Goal: Task Accomplishment & Management: Use online tool/utility

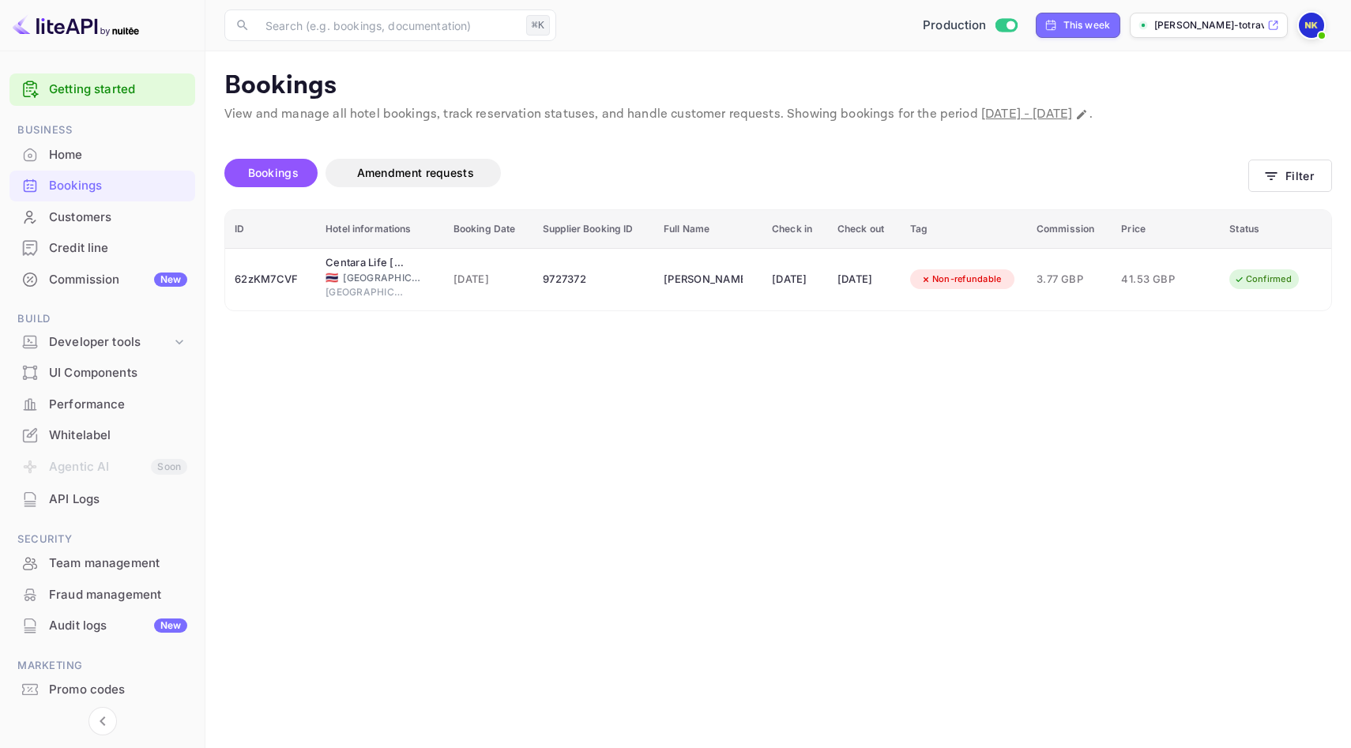
click at [90, 159] on div "Home" at bounding box center [118, 155] width 138 height 18
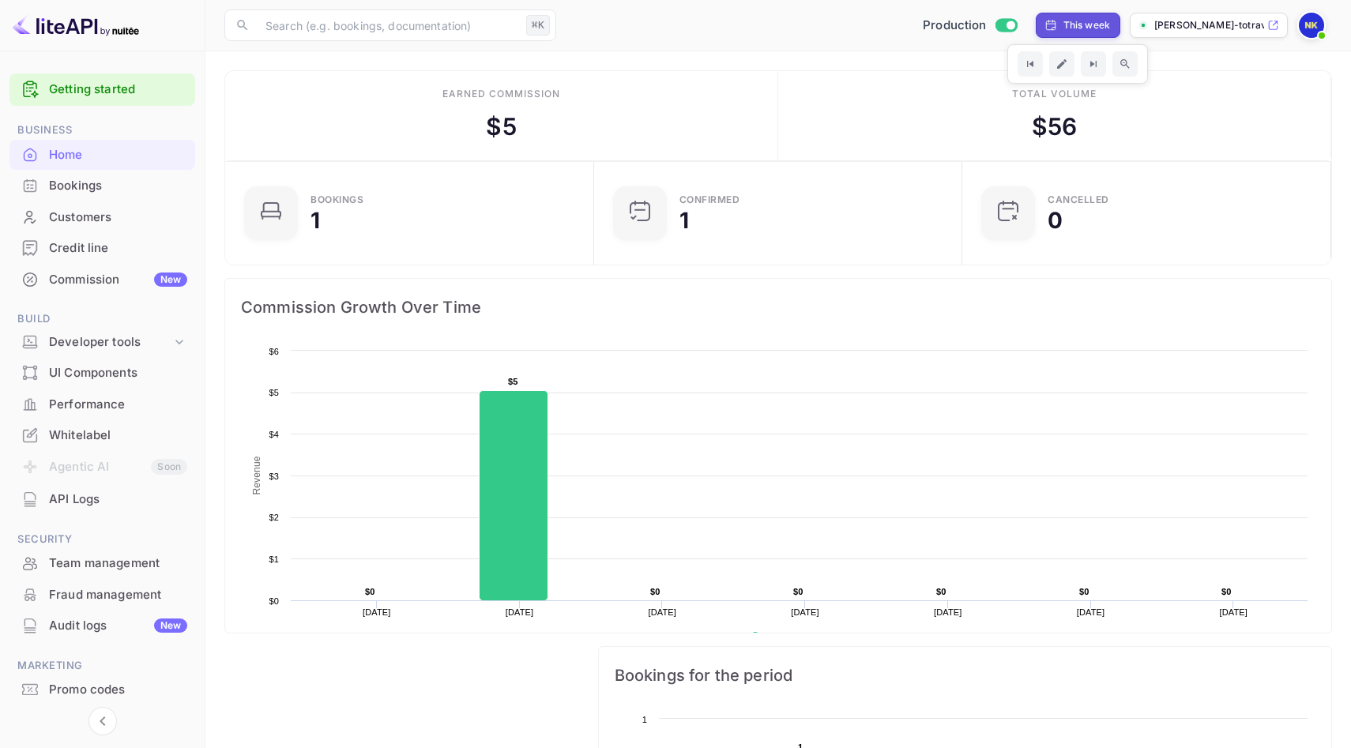
click at [1063, 26] on div "This week" at bounding box center [1086, 25] width 47 height 14
select select "8"
select select "2025"
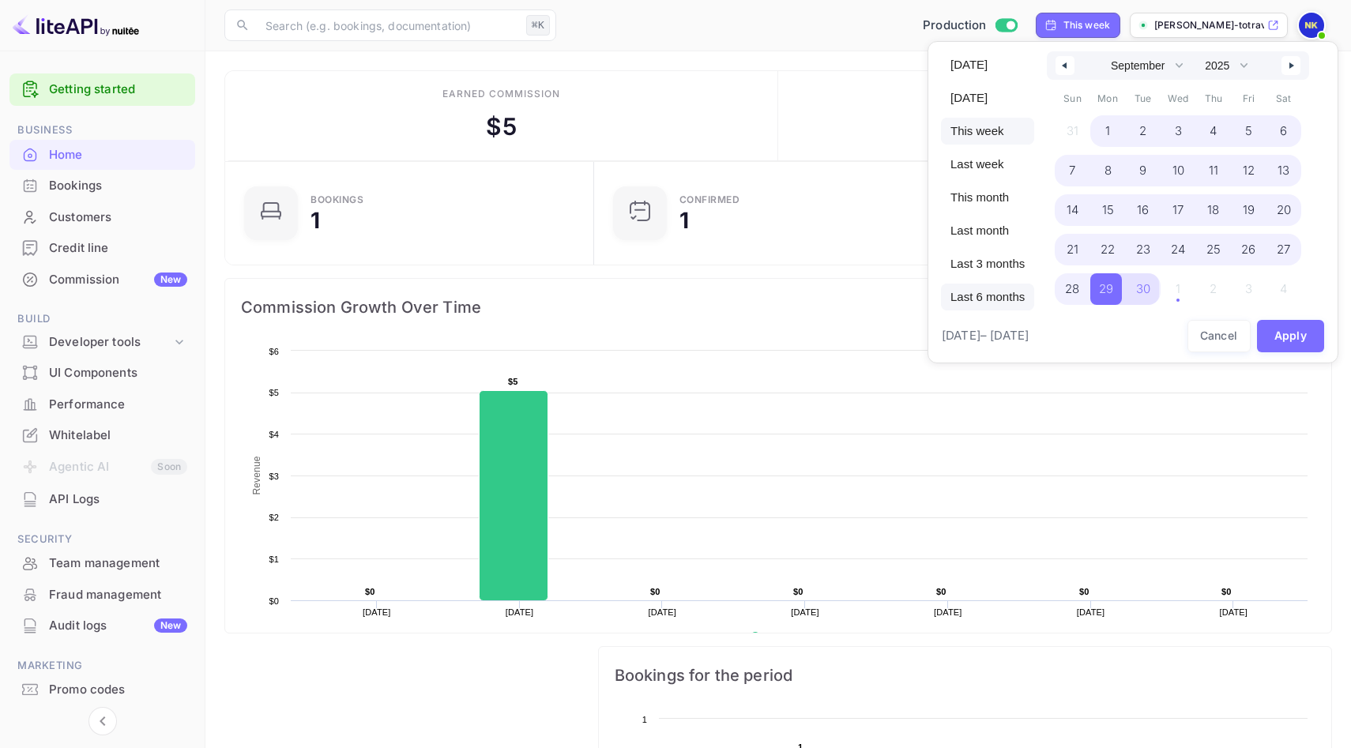
click at [974, 286] on span "Last 6 months" at bounding box center [987, 297] width 93 height 27
select select "3"
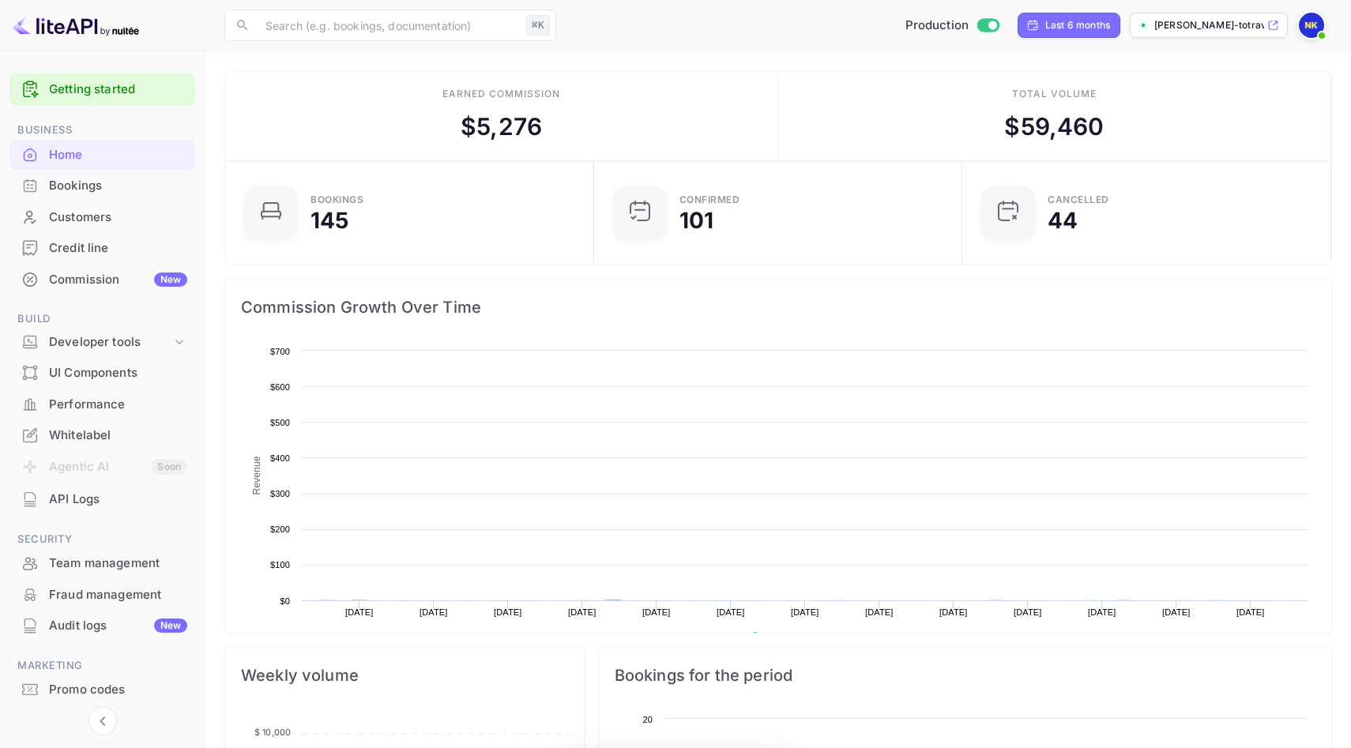
scroll to position [257, 359]
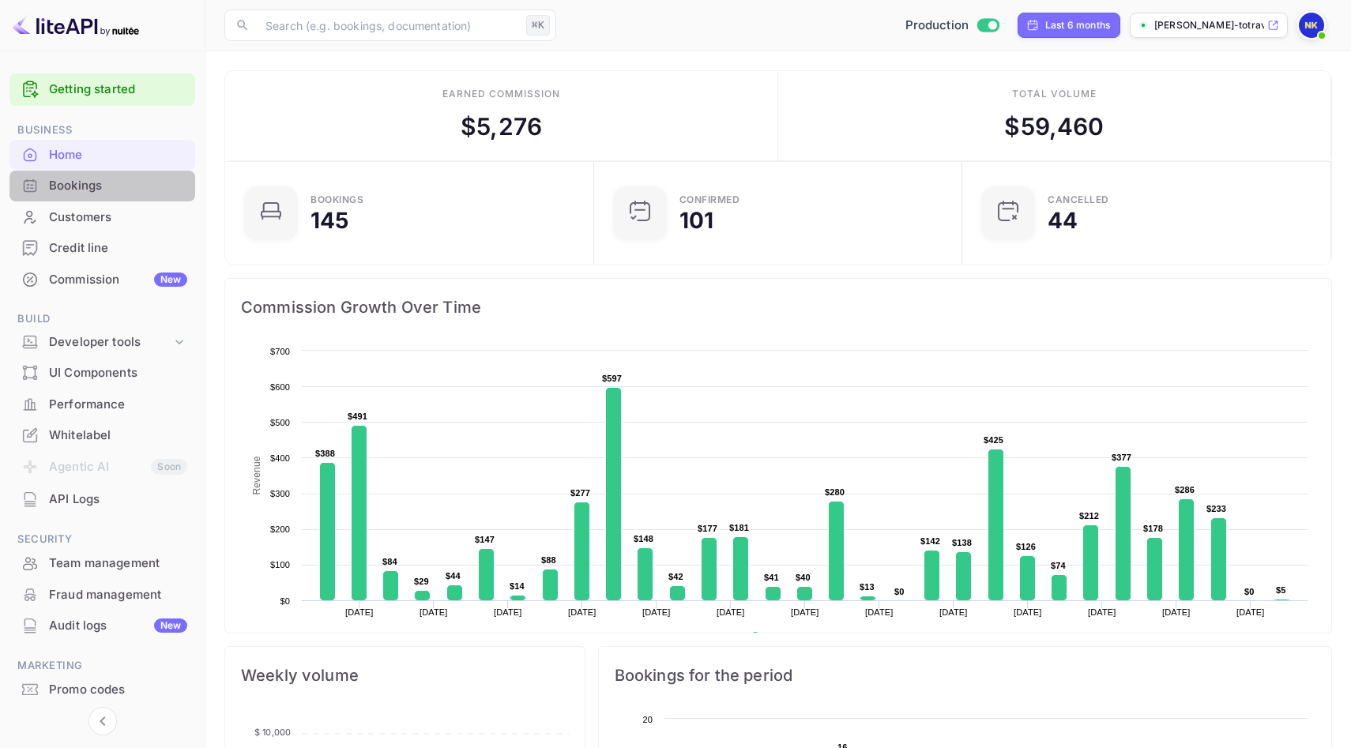
click at [104, 181] on div "Bookings" at bounding box center [118, 186] width 138 height 18
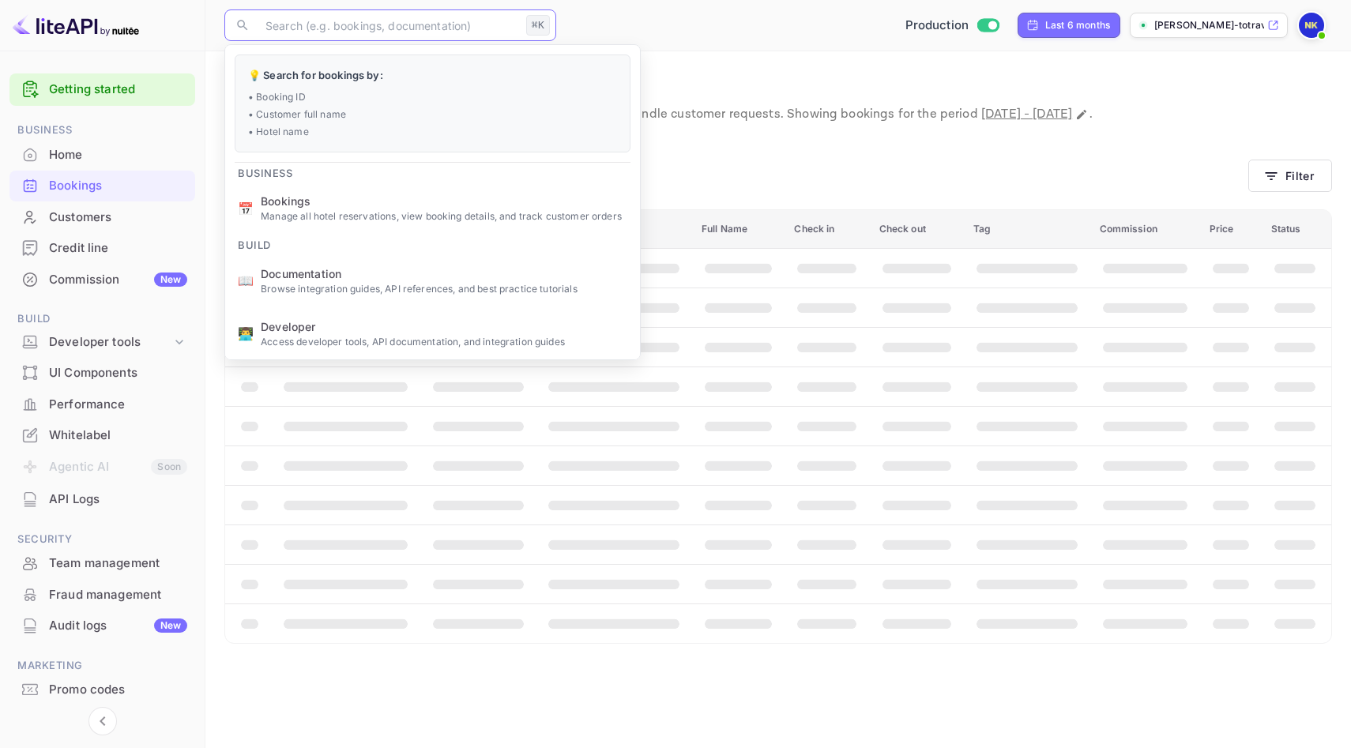
click at [392, 35] on input "text" at bounding box center [388, 25] width 264 height 32
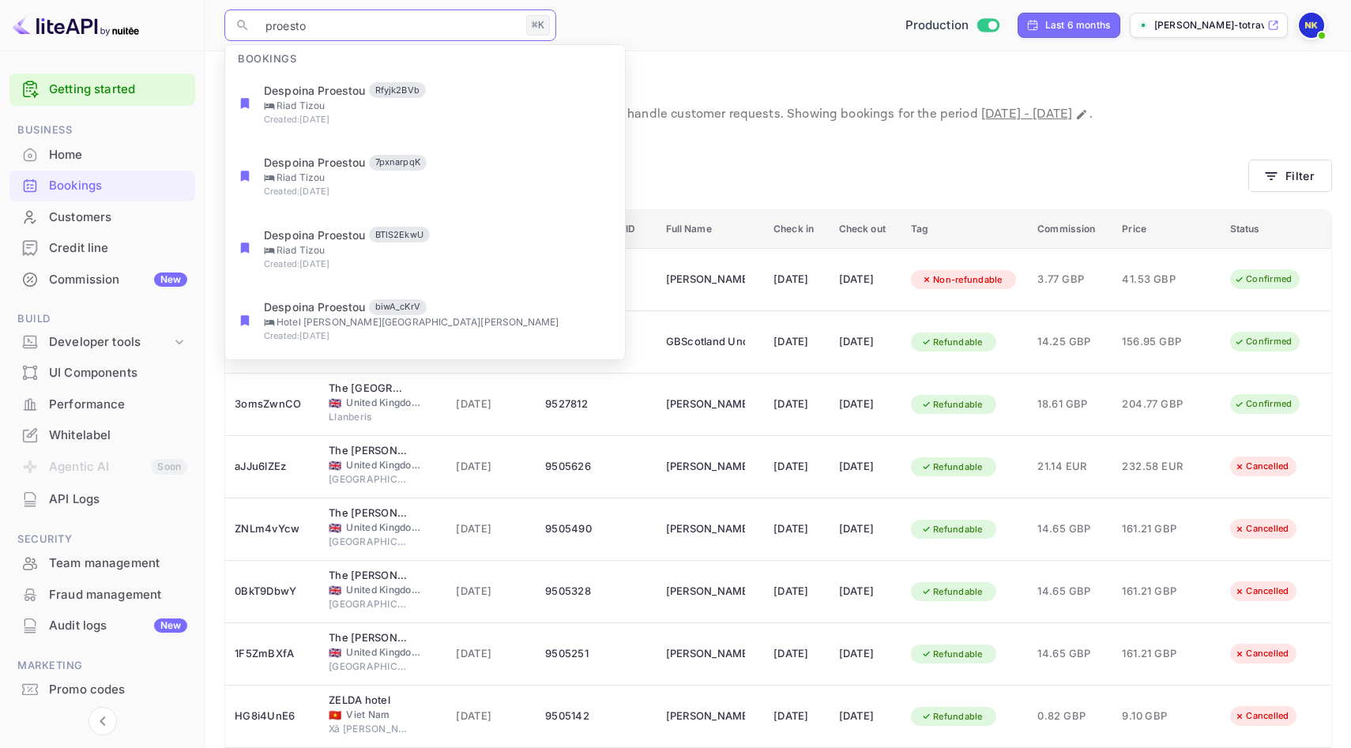
type input "proestou"
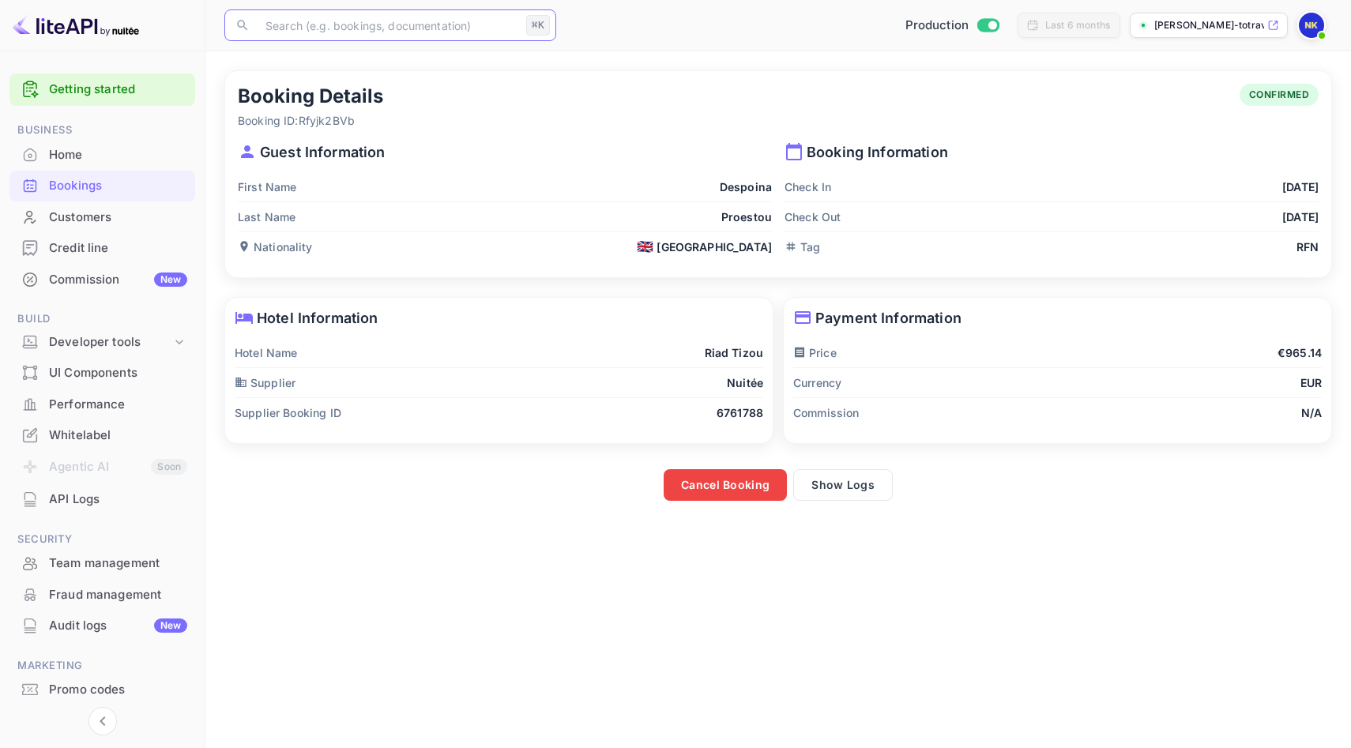
click at [114, 188] on div "Bookings" at bounding box center [118, 186] width 138 height 18
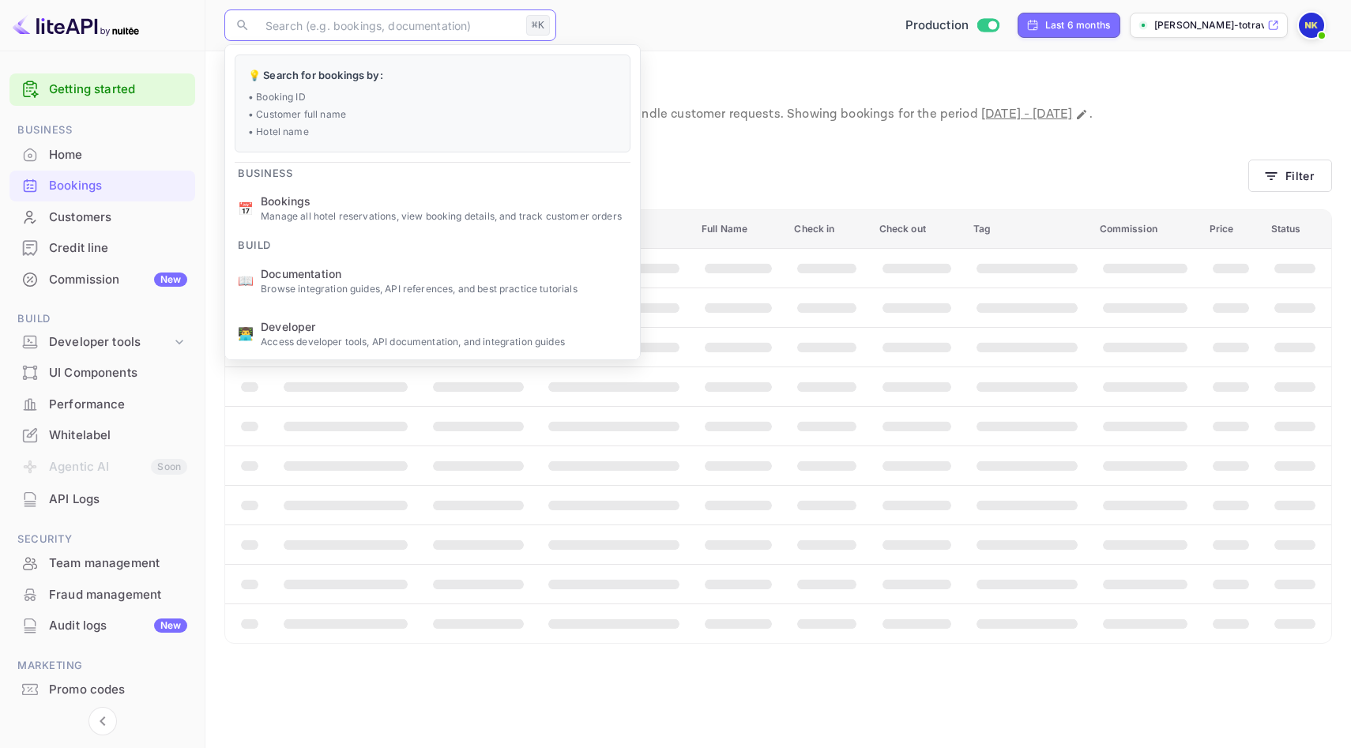
click at [331, 26] on input "text" at bounding box center [388, 25] width 264 height 32
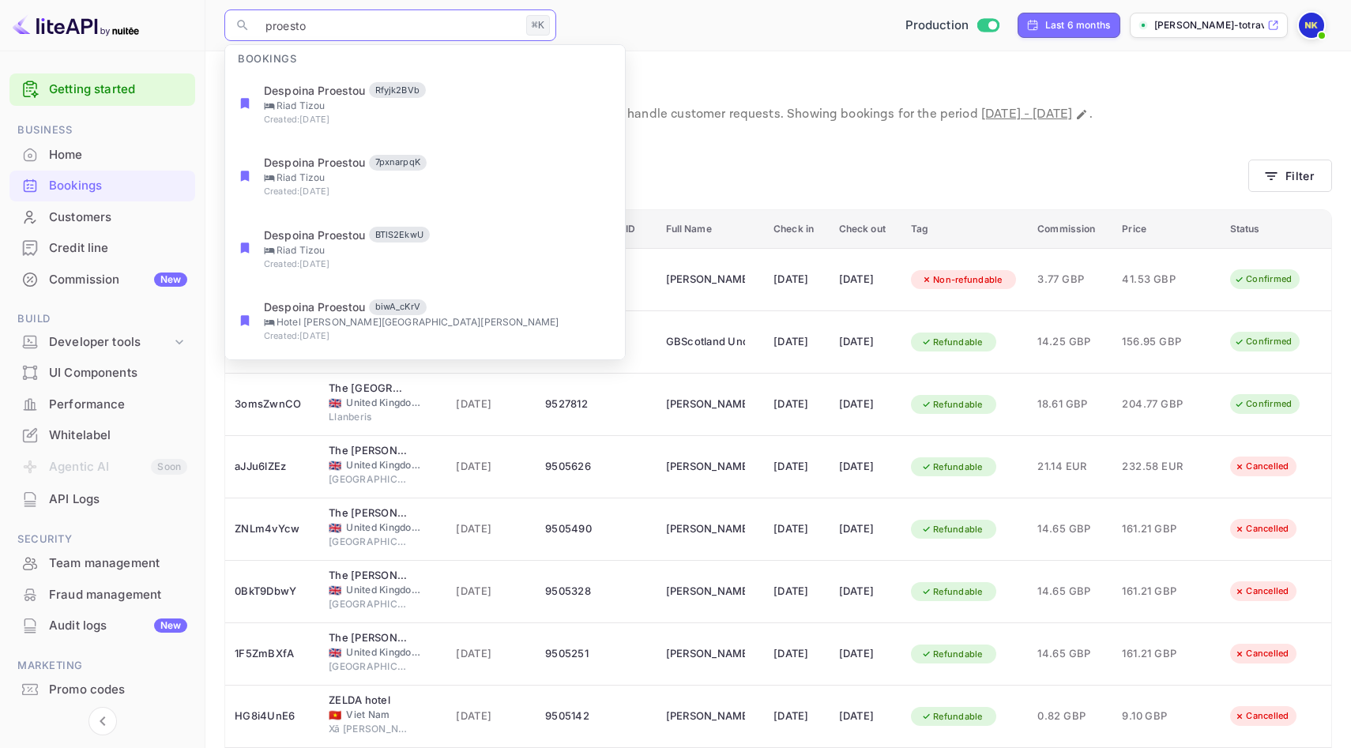
type input "proestou"
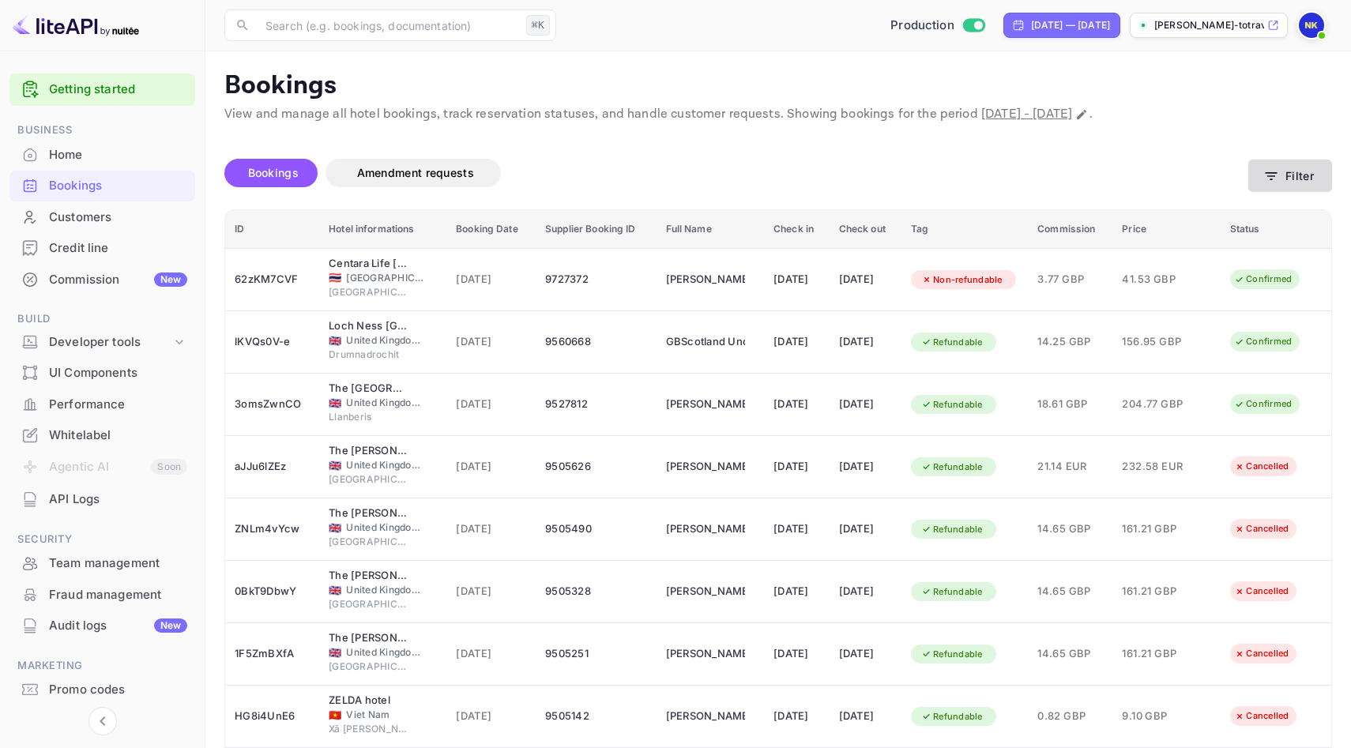
click at [1294, 170] on button "Filter" at bounding box center [1290, 176] width 84 height 32
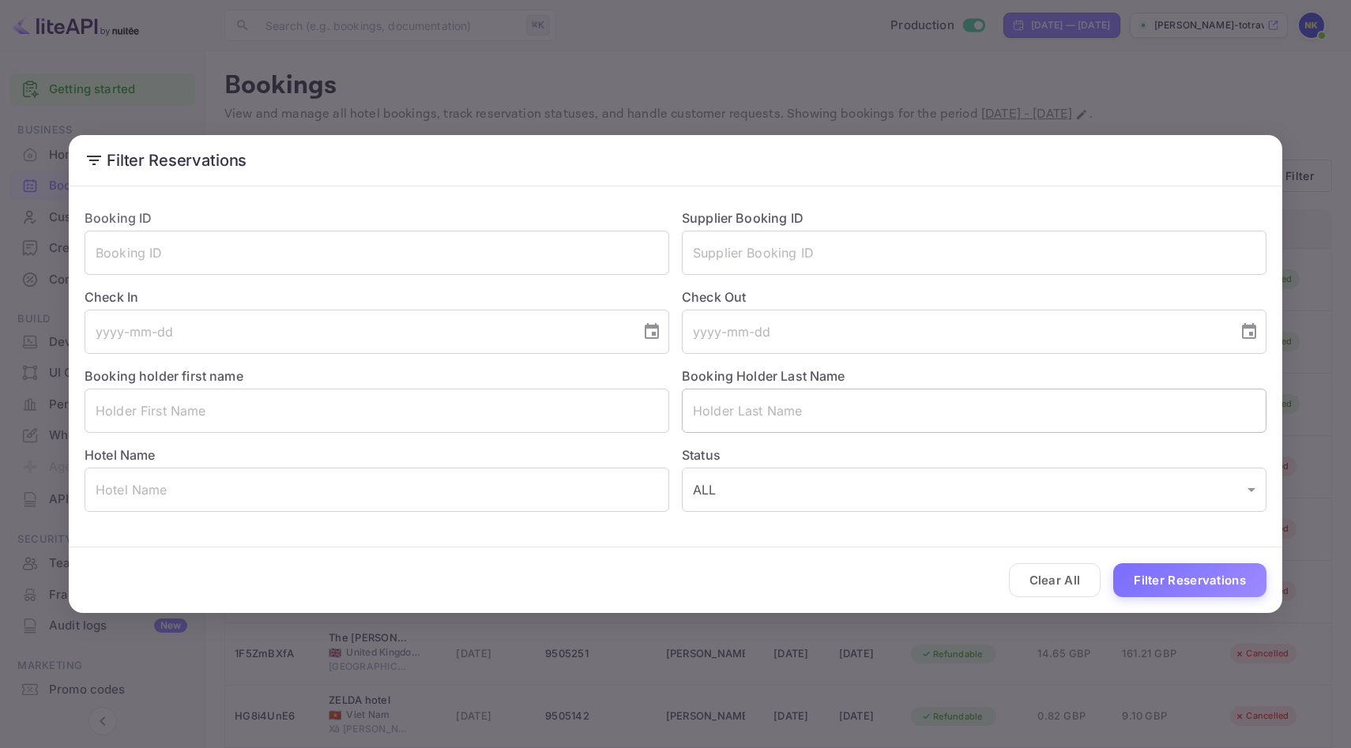
click at [791, 410] on input "text" at bounding box center [974, 411] width 585 height 44
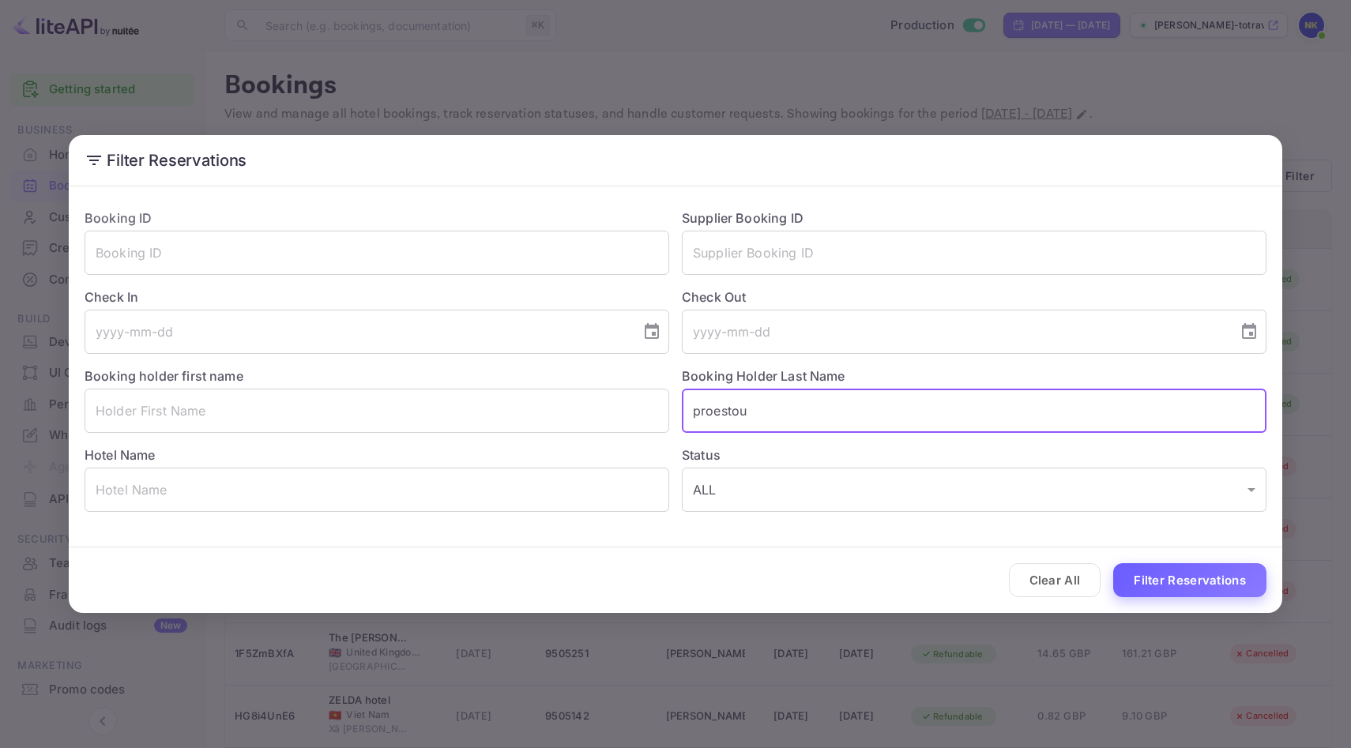
type input "proestou"
click at [1202, 582] on button "Filter Reservations" at bounding box center [1189, 580] width 153 height 34
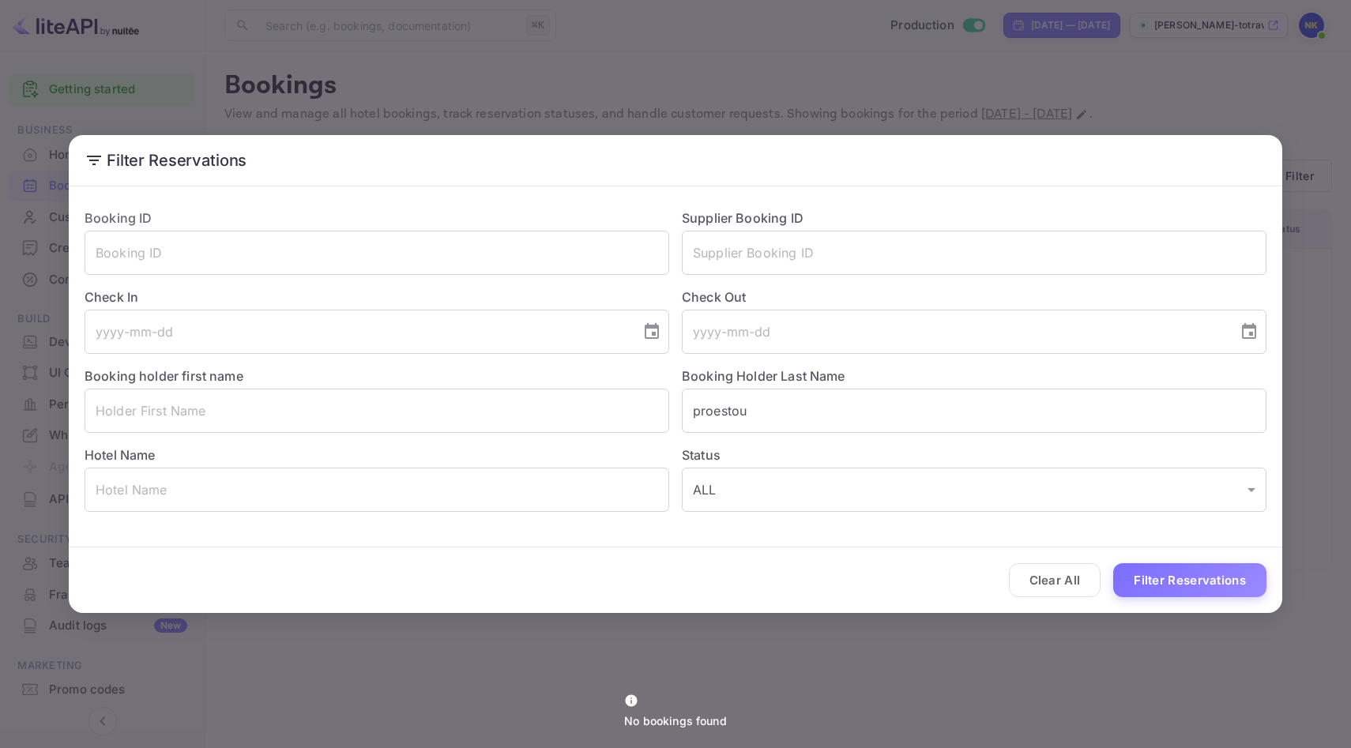
click at [806, 58] on div "Filter Reservations Booking ID ​ Supplier Booking ID ​ Check In ​ Check Out ​ B…" at bounding box center [675, 374] width 1351 height 748
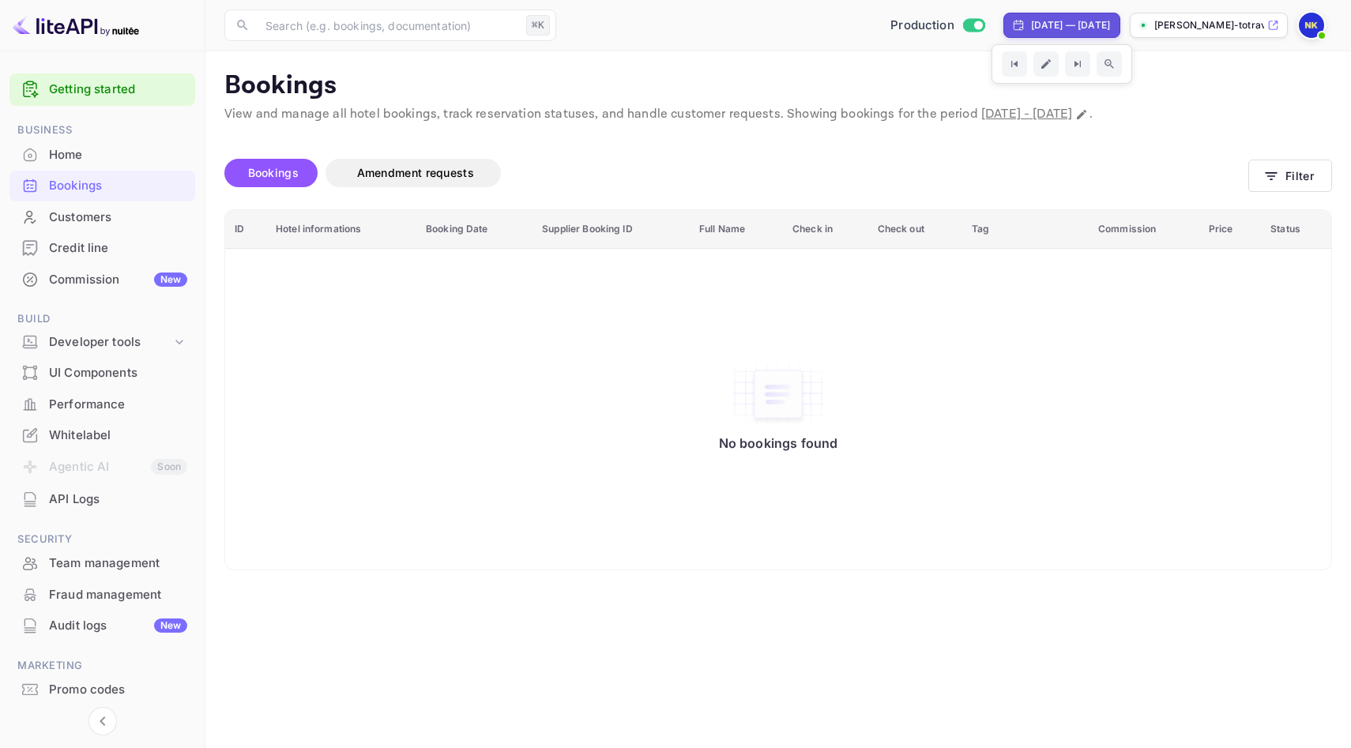
click at [1078, 5] on div "​ ⌘K ​ Production [DATE] — [DATE] [PERSON_NAME]-totrave..." at bounding box center [777, 25] width 1145 height 51
click at [1063, 16] on div "[DATE] — [DATE]" at bounding box center [1061, 25] width 117 height 25
select select "8"
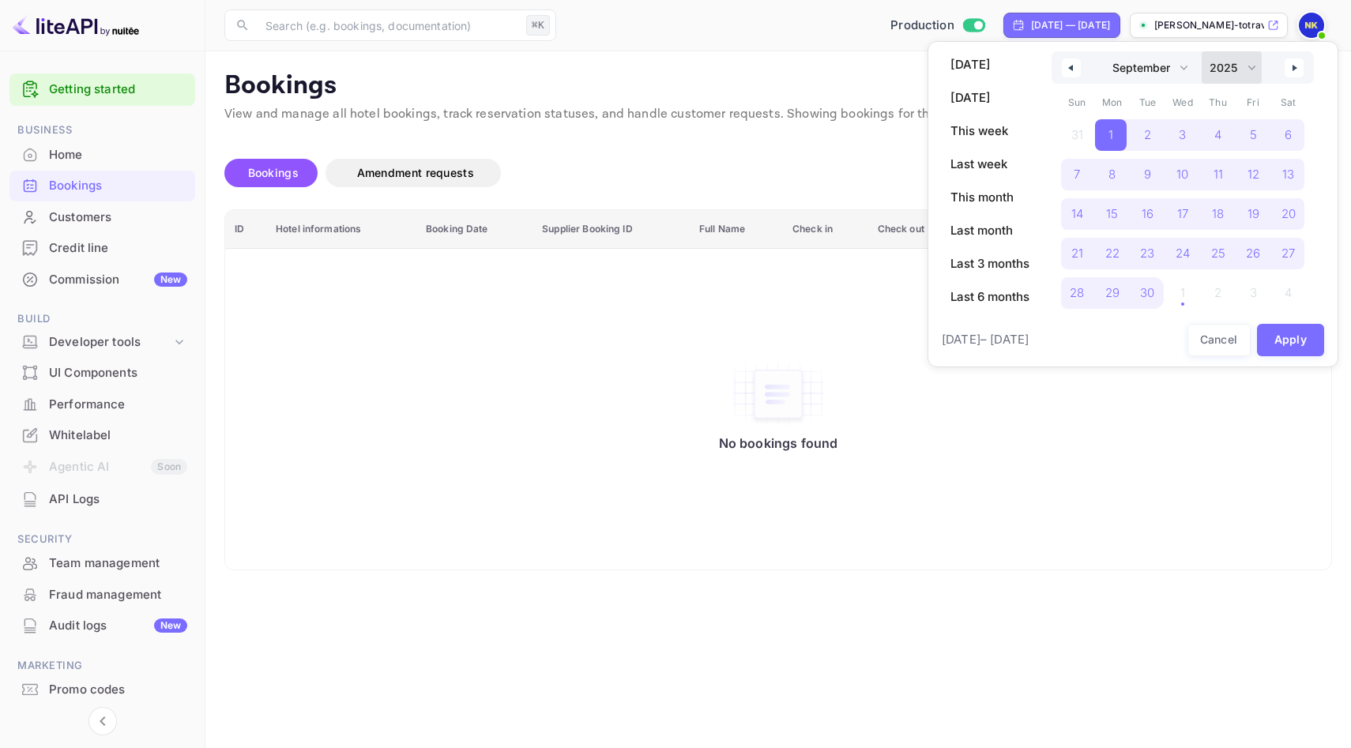
click at [1239, 63] on select "2030 2029 2028 2027 2026 2025 2024 2023 2022 2021 2020 2019 2018 2017 2016 2015…" at bounding box center [1232, 67] width 60 height 32
click at [1202, 51] on select "2030 2029 2028 2027 2026 2025 2024 2023 2022 2021 2020 2019 2018 2017 2016 2015…" at bounding box center [1232, 67] width 60 height 32
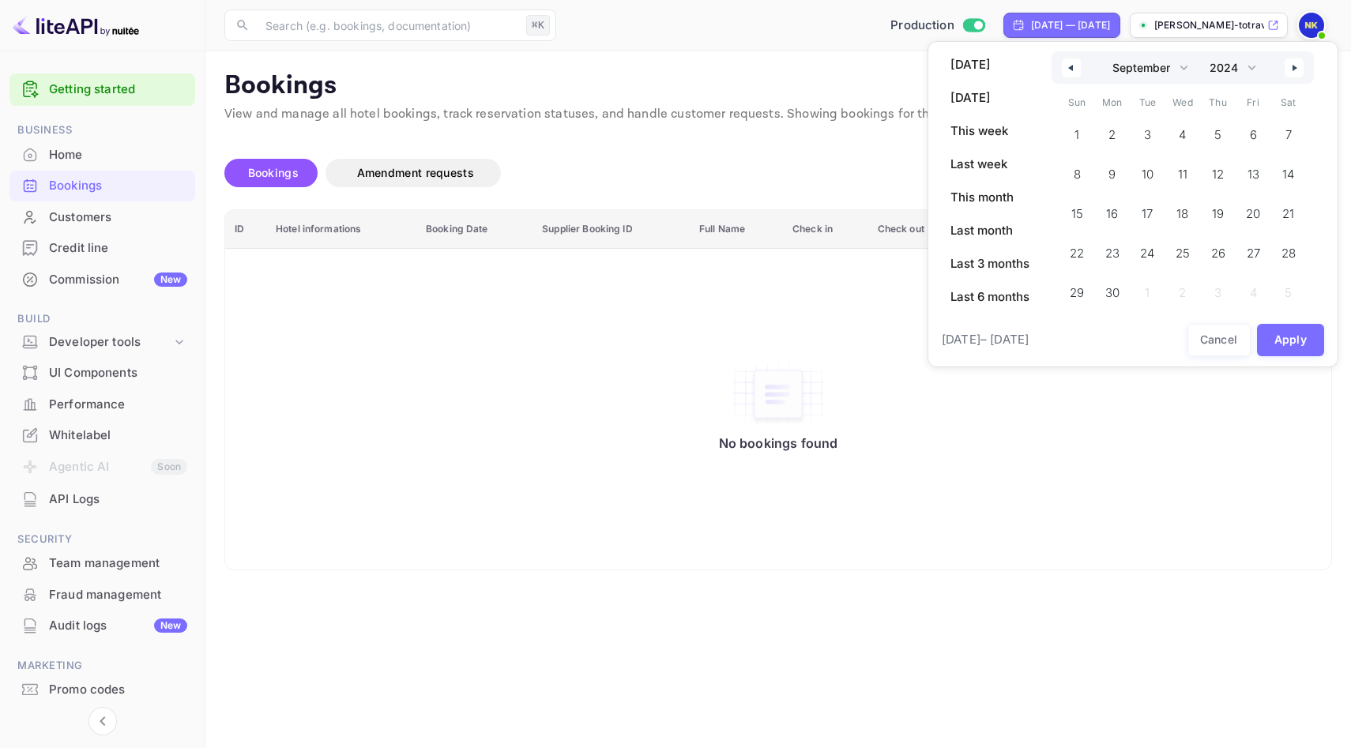
click at [1296, 70] on icon "button" at bounding box center [1296, 68] width 8 height 6
click at [1151, 137] on span "1" at bounding box center [1148, 135] width 36 height 32
click at [1176, 73] on select "January February March April May June July August September October November De…" at bounding box center [1148, 67] width 89 height 32
click at [1104, 51] on select "January February March April May June July August September October November De…" at bounding box center [1148, 67] width 89 height 32
click at [1234, 74] on select "2030 2029 2028 2027 2026 2025 2024 2023 2022 2021 2020 2019 2018 2017 2016 2015…" at bounding box center [1232, 67] width 60 height 32
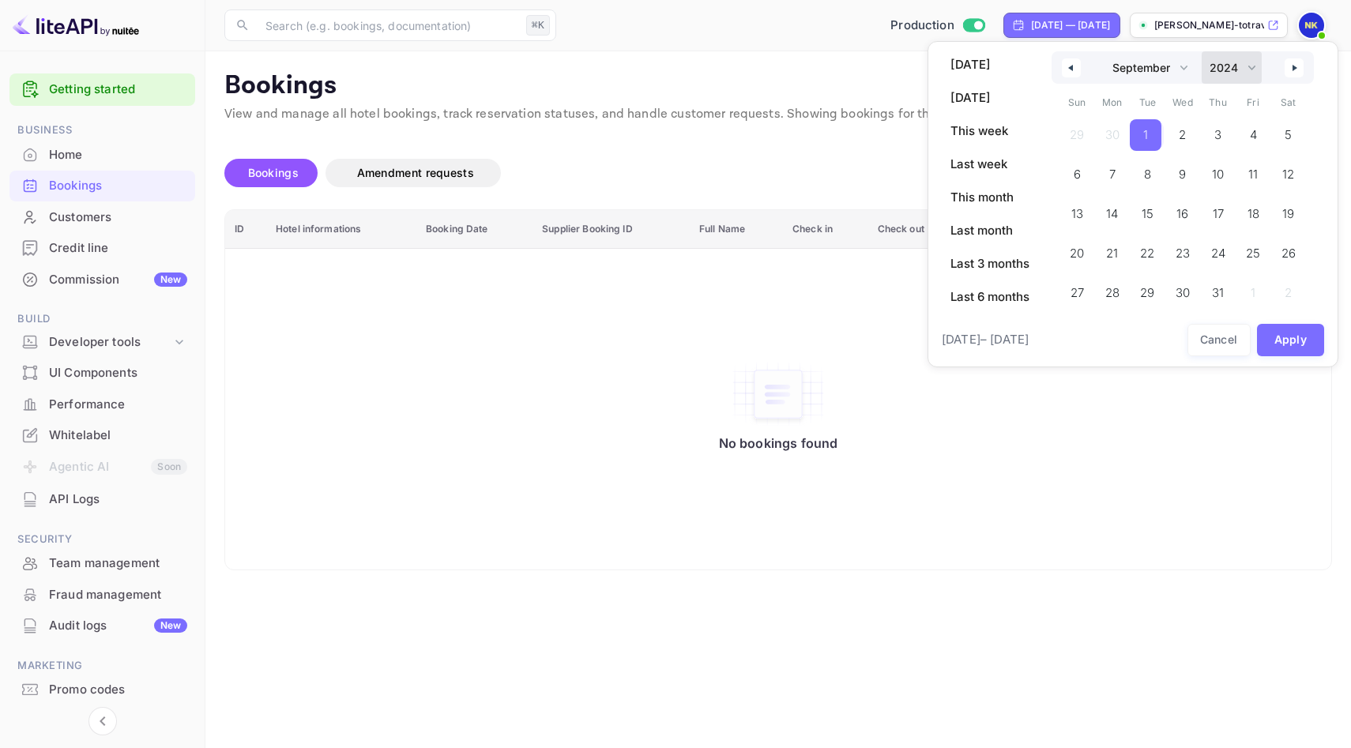
select select "2025"
click at [1202, 51] on select "2030 2029 2028 2027 2026 2025 2024 2023 2022 2021 2020 2019 2018 2017 2016 2015…" at bounding box center [1232, 67] width 60 height 32
click at [1182, 134] on span "1" at bounding box center [1182, 135] width 5 height 28
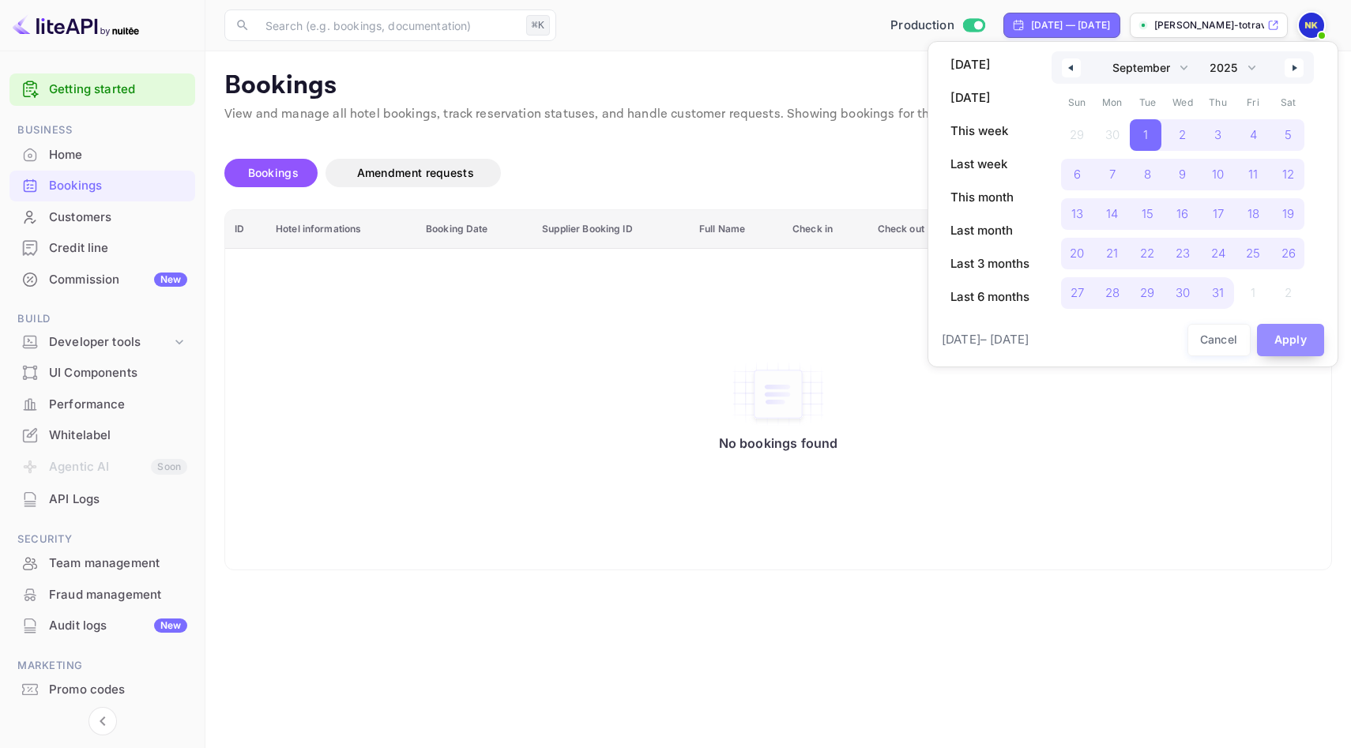
click at [1291, 337] on button "Apply" at bounding box center [1291, 340] width 68 height 32
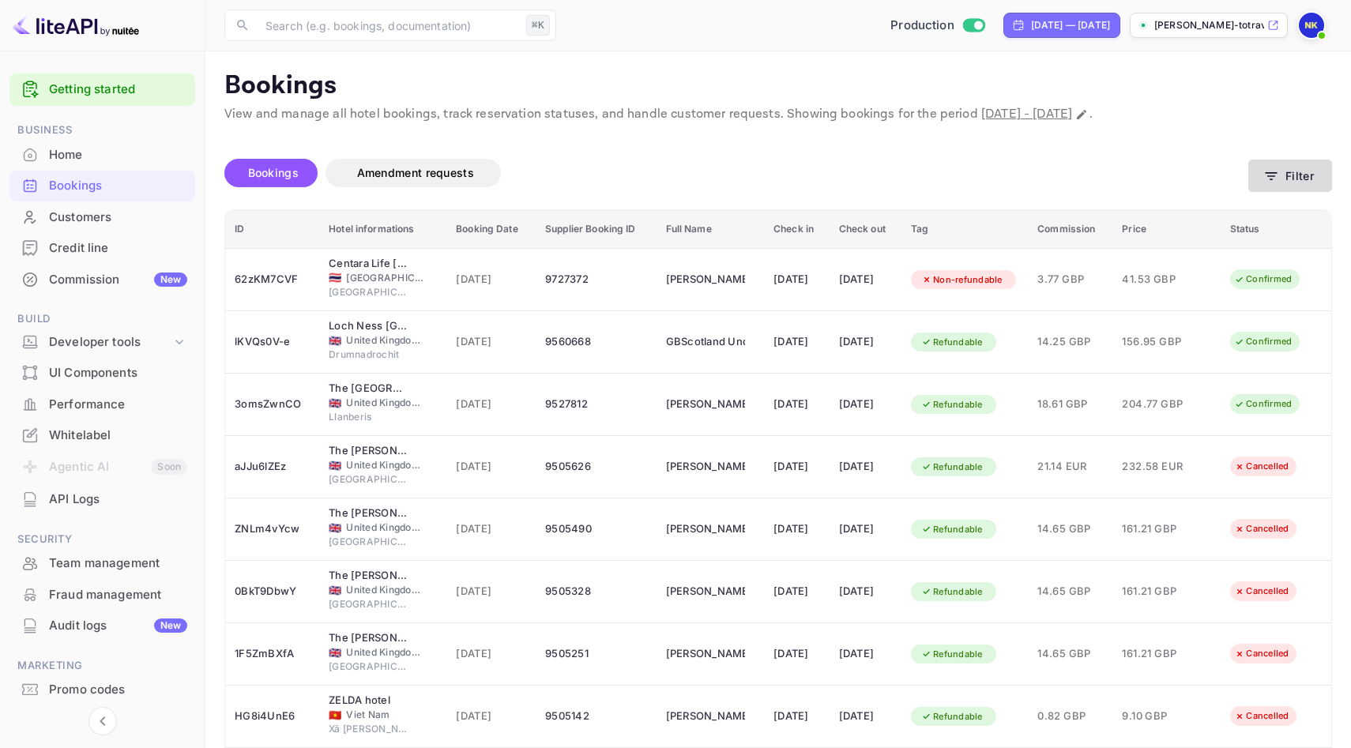
click at [1271, 178] on icon "button" at bounding box center [1271, 176] width 16 height 16
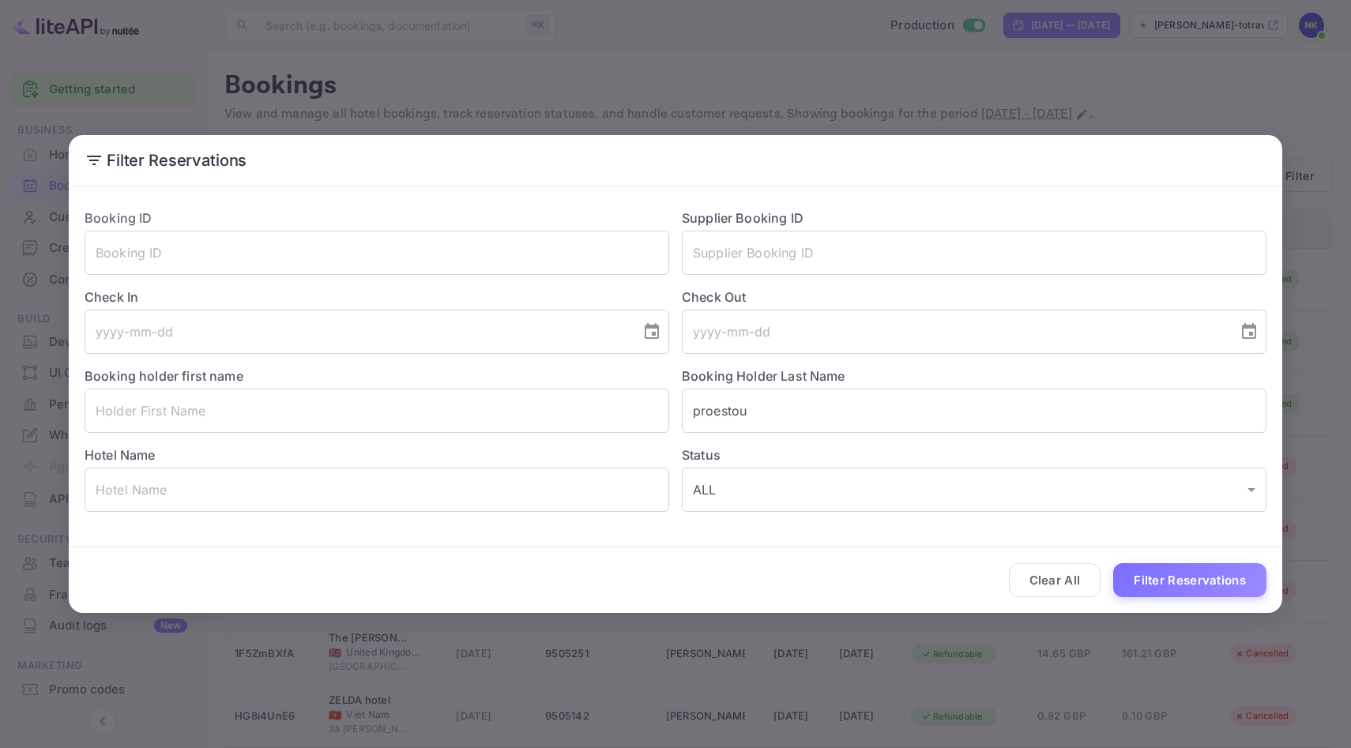
click at [777, 42] on div "Filter Reservations Booking ID ​ Supplier Booking ID ​ Check In ​ Check Out ​ B…" at bounding box center [675, 374] width 1351 height 748
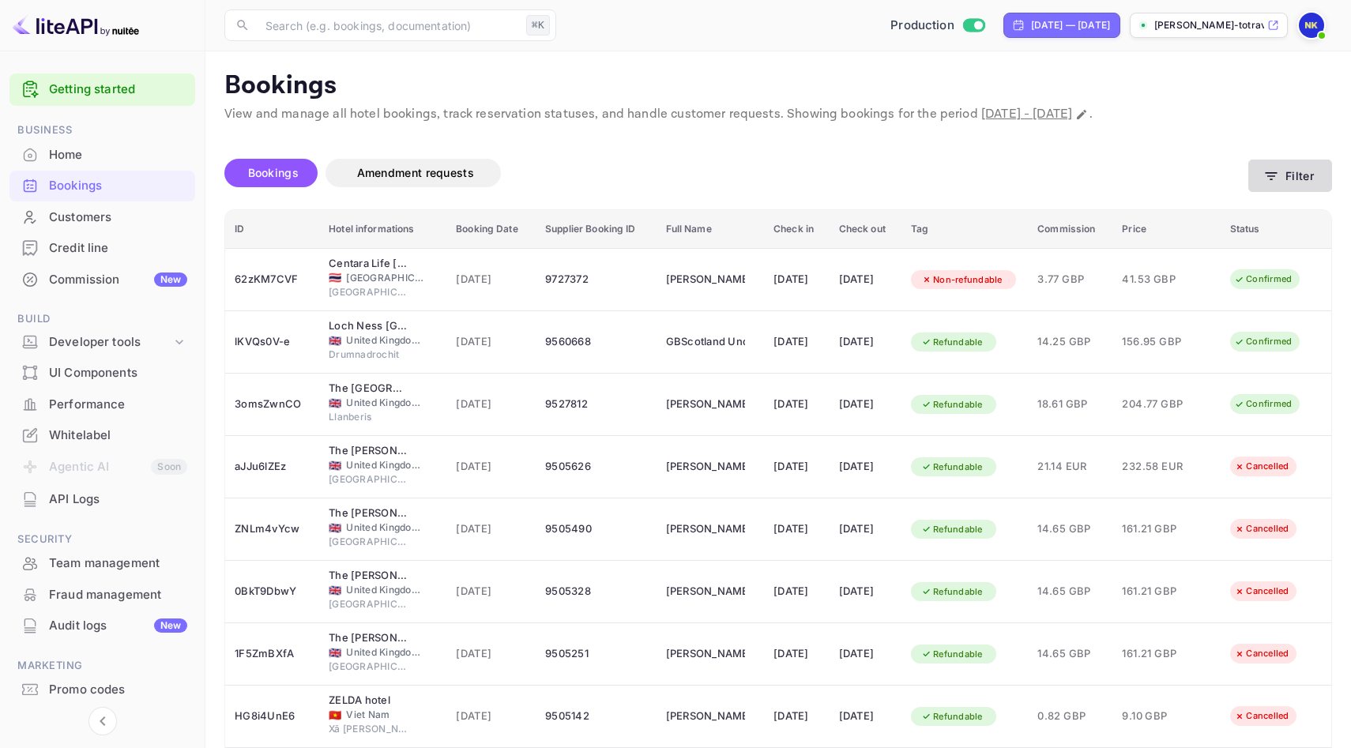
click at [1313, 164] on button "Filter" at bounding box center [1290, 176] width 84 height 32
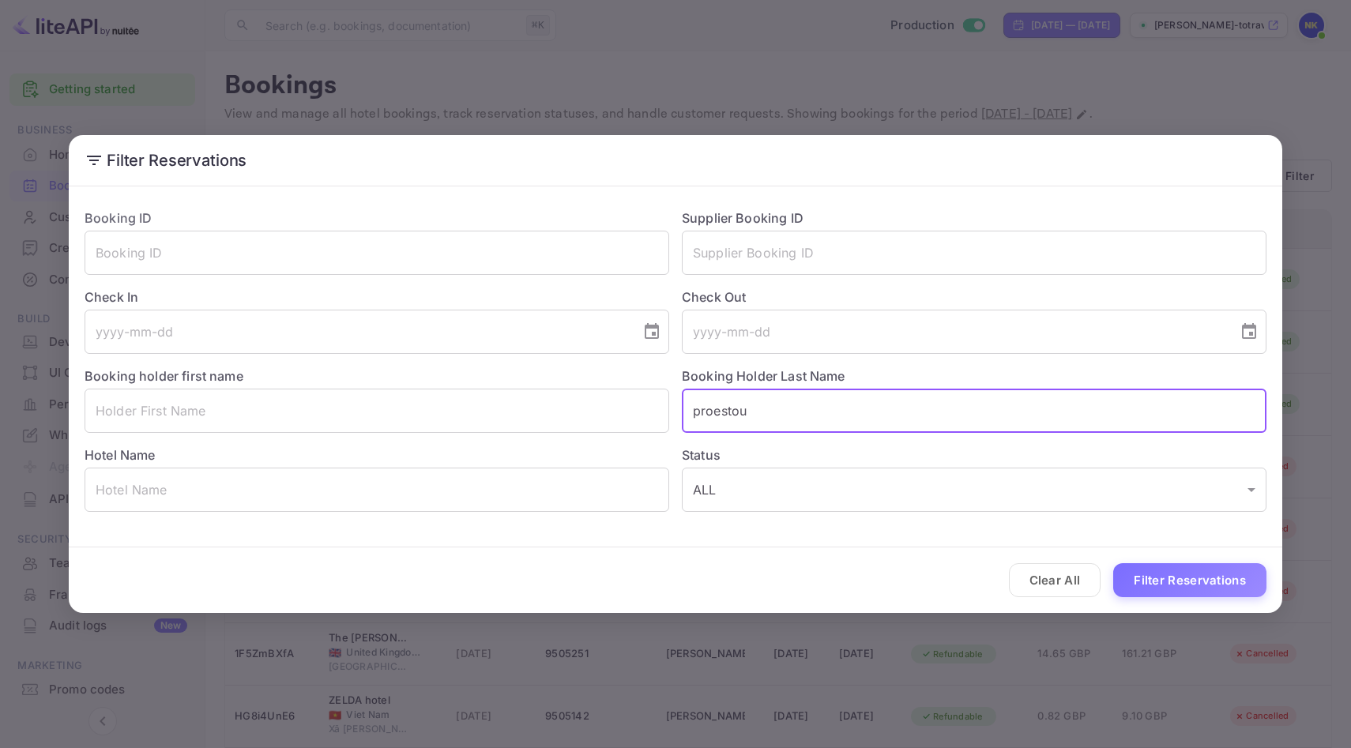
click at [813, 408] on input "proestou" at bounding box center [974, 411] width 585 height 44
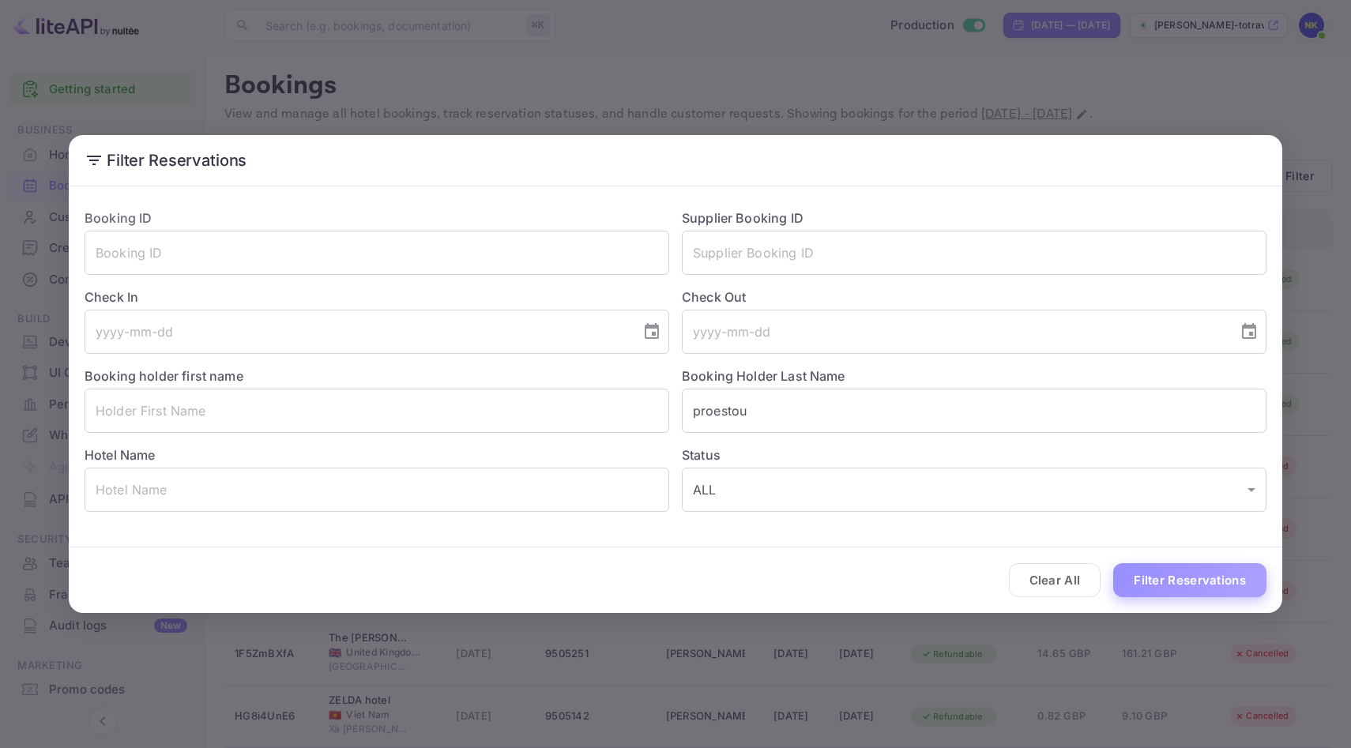
click at [1164, 569] on button "Filter Reservations" at bounding box center [1189, 580] width 153 height 34
